Goal: Task Accomplishment & Management: Manage account settings

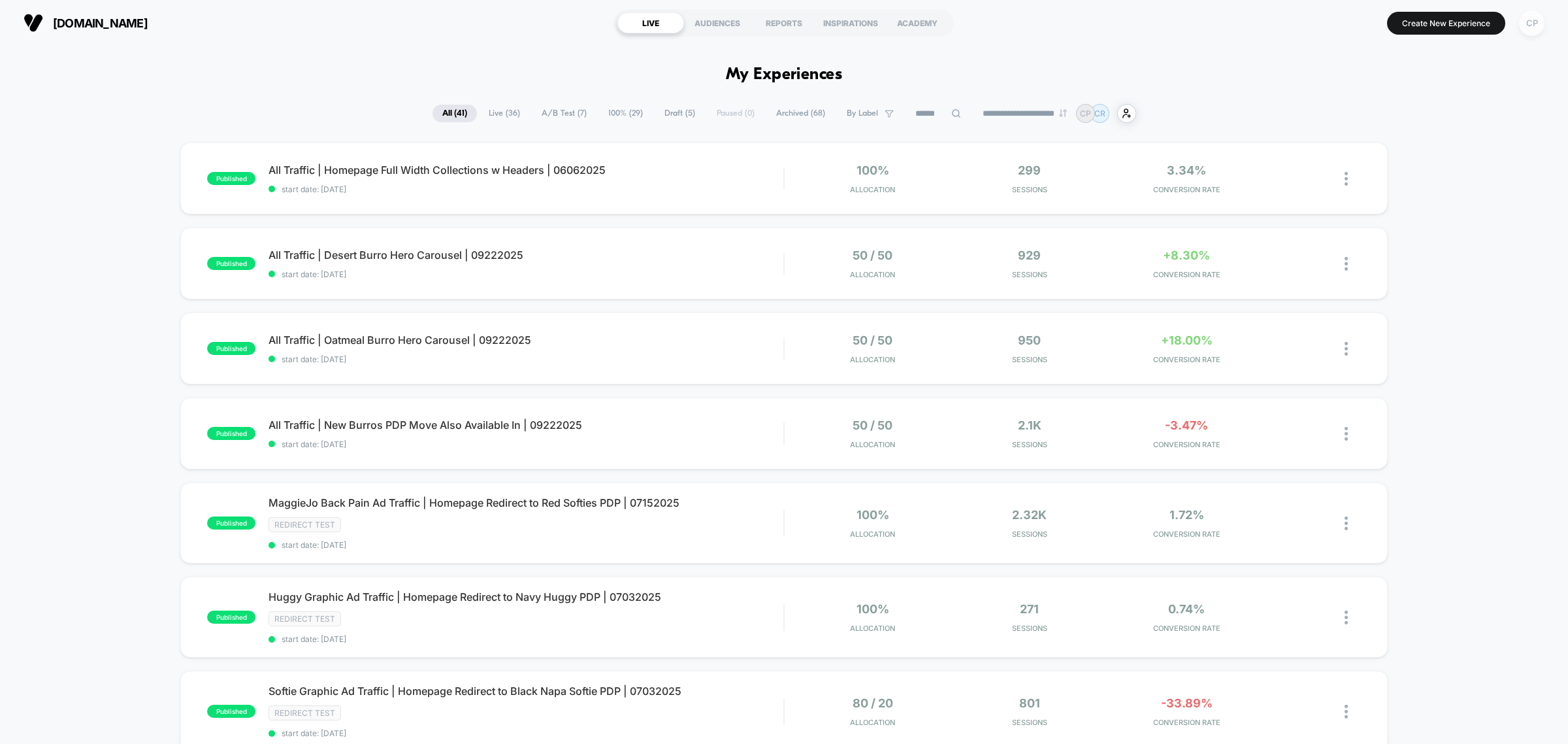
click at [1527, 35] on button "CP" at bounding box center [1531, 23] width 33 height 27
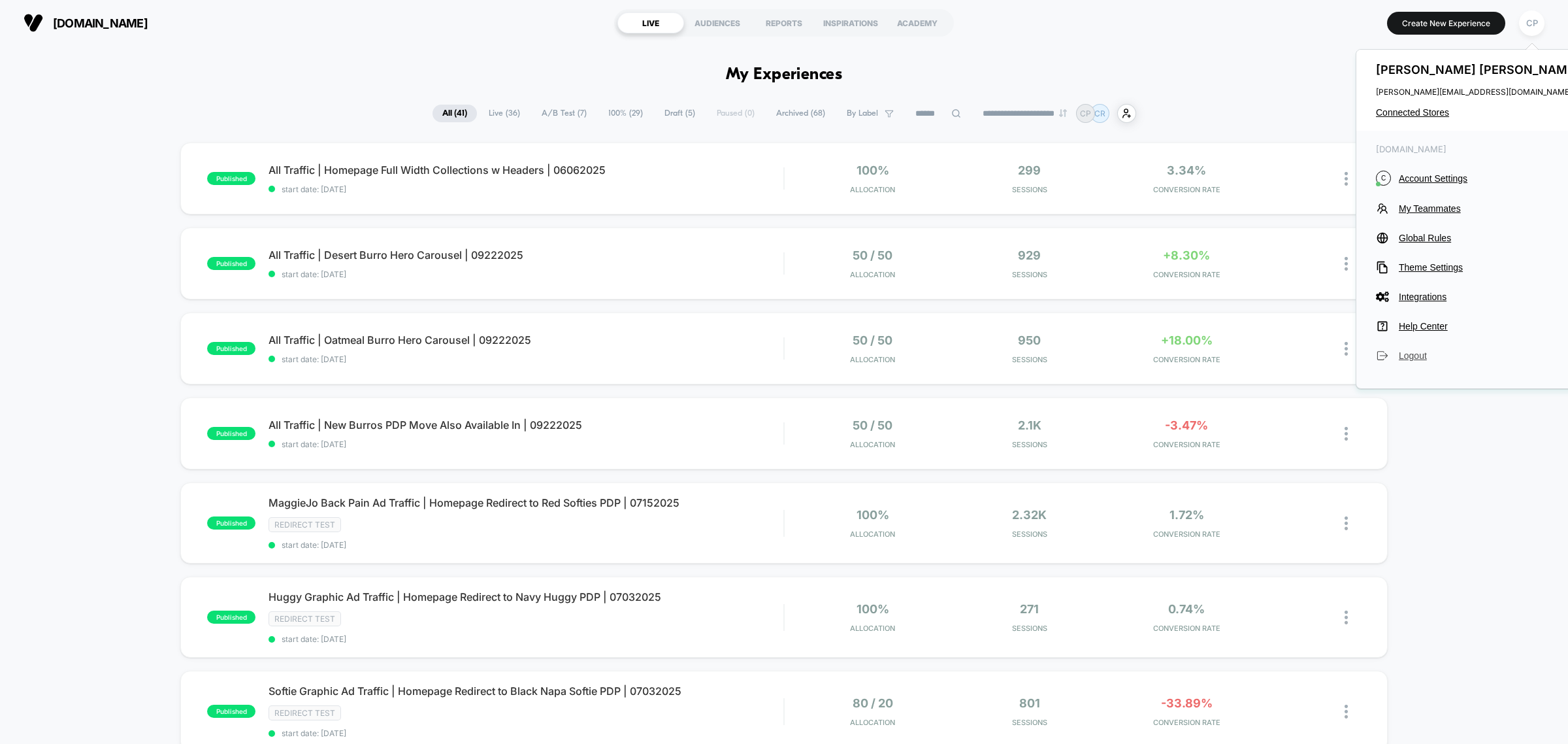
click at [1421, 350] on span "Logout" at bounding box center [1491, 355] width 183 height 11
